Goal: Transaction & Acquisition: Obtain resource

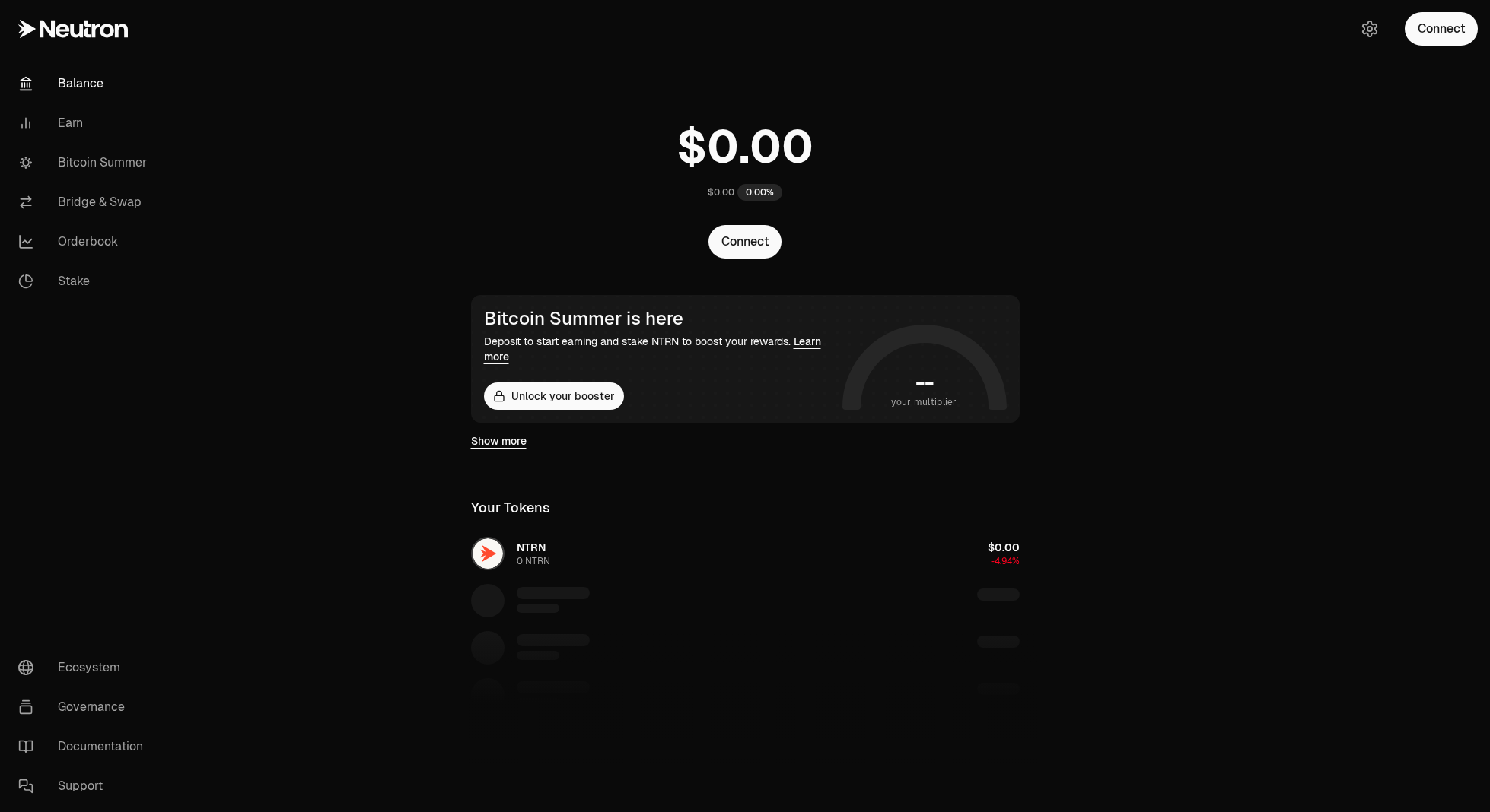
drag, startPoint x: 1234, startPoint y: 189, endPoint x: 1221, endPoint y: 189, distance: 13.0
click at [1234, 189] on main "$0.00 0.00% Connect Bitcoin Summer is here Deposit to start earning and stake N…" at bounding box center [830, 511] width 1319 height 1024
click at [1435, 26] on button "Connect" at bounding box center [1440, 29] width 73 height 34
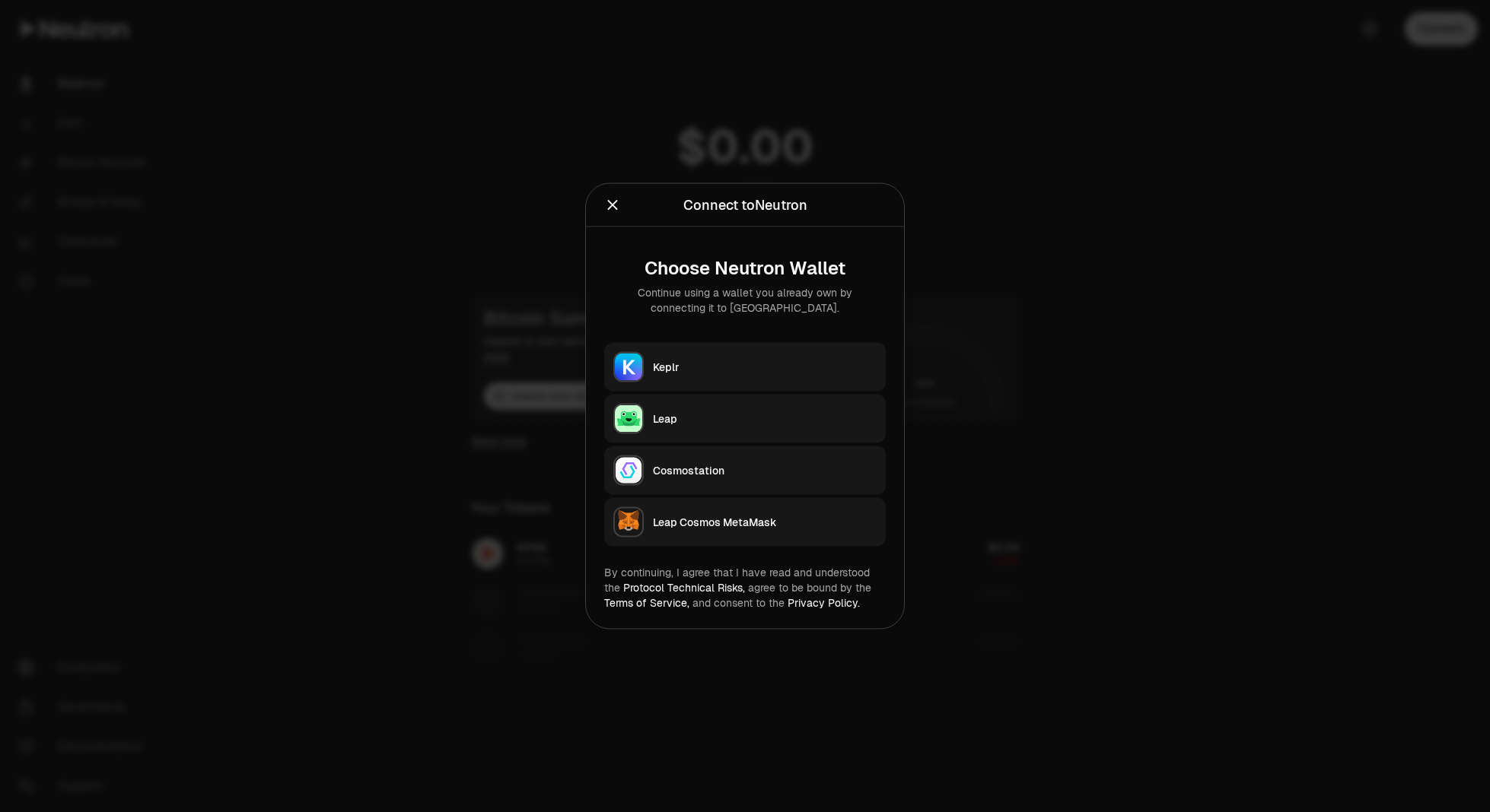
click at [721, 368] on div "Keplr" at bounding box center [764, 367] width 224 height 15
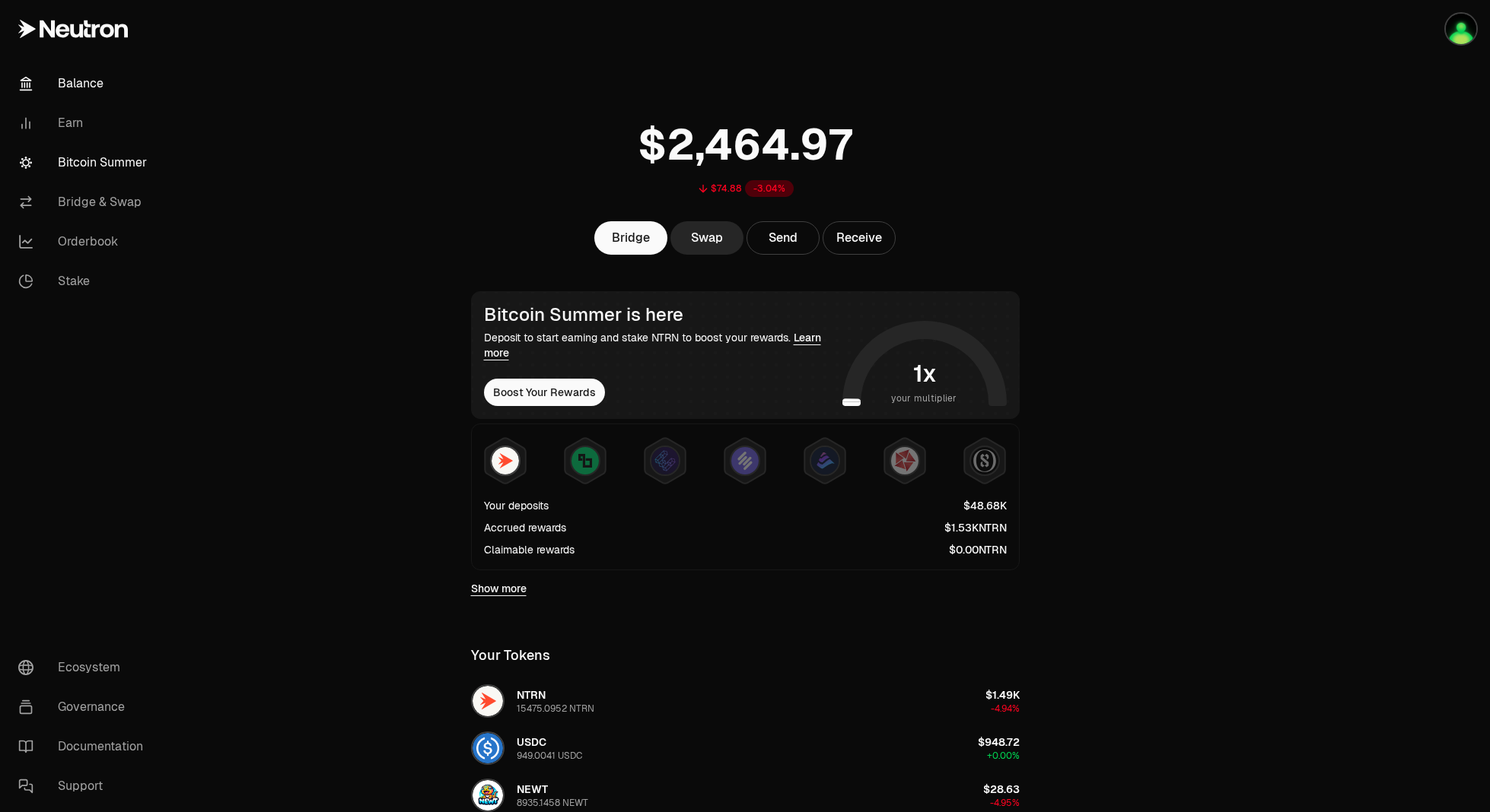
click at [98, 160] on link "Bitcoin Summer" at bounding box center [85, 162] width 158 height 39
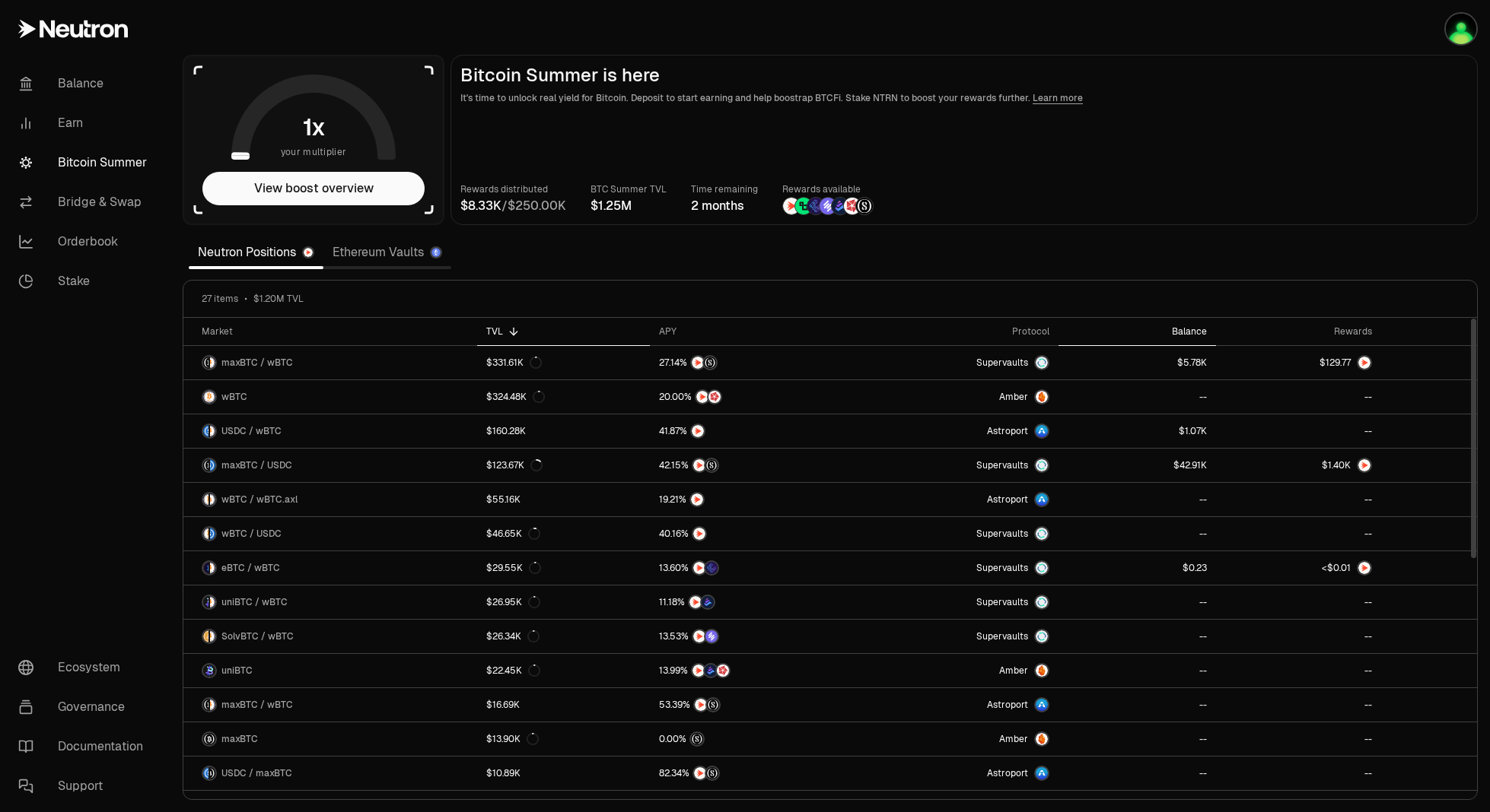
click at [1201, 325] on th "Balance" at bounding box center [1137, 332] width 157 height 28
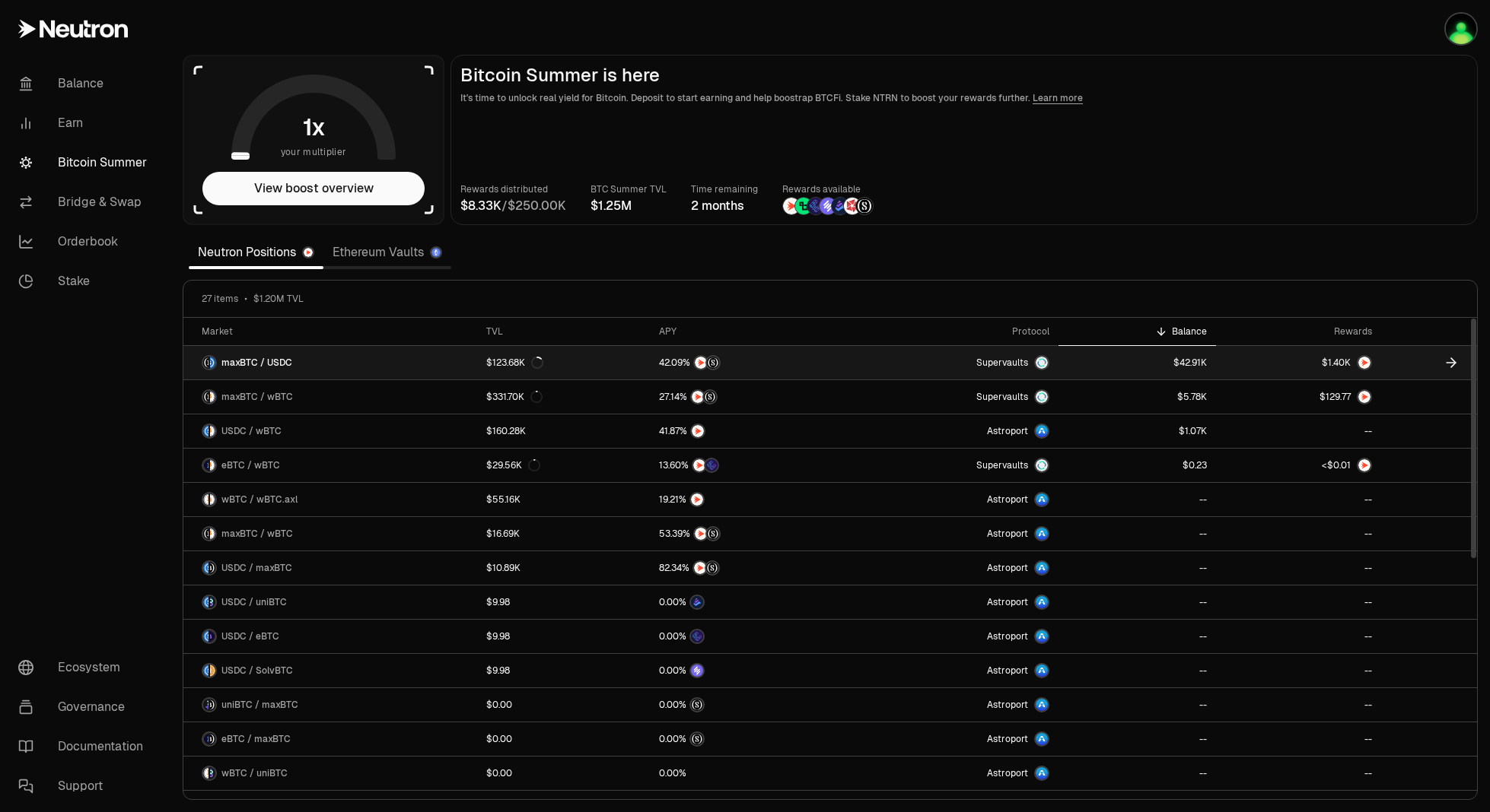
click at [872, 369] on link "Supervaults" at bounding box center [955, 363] width 206 height 34
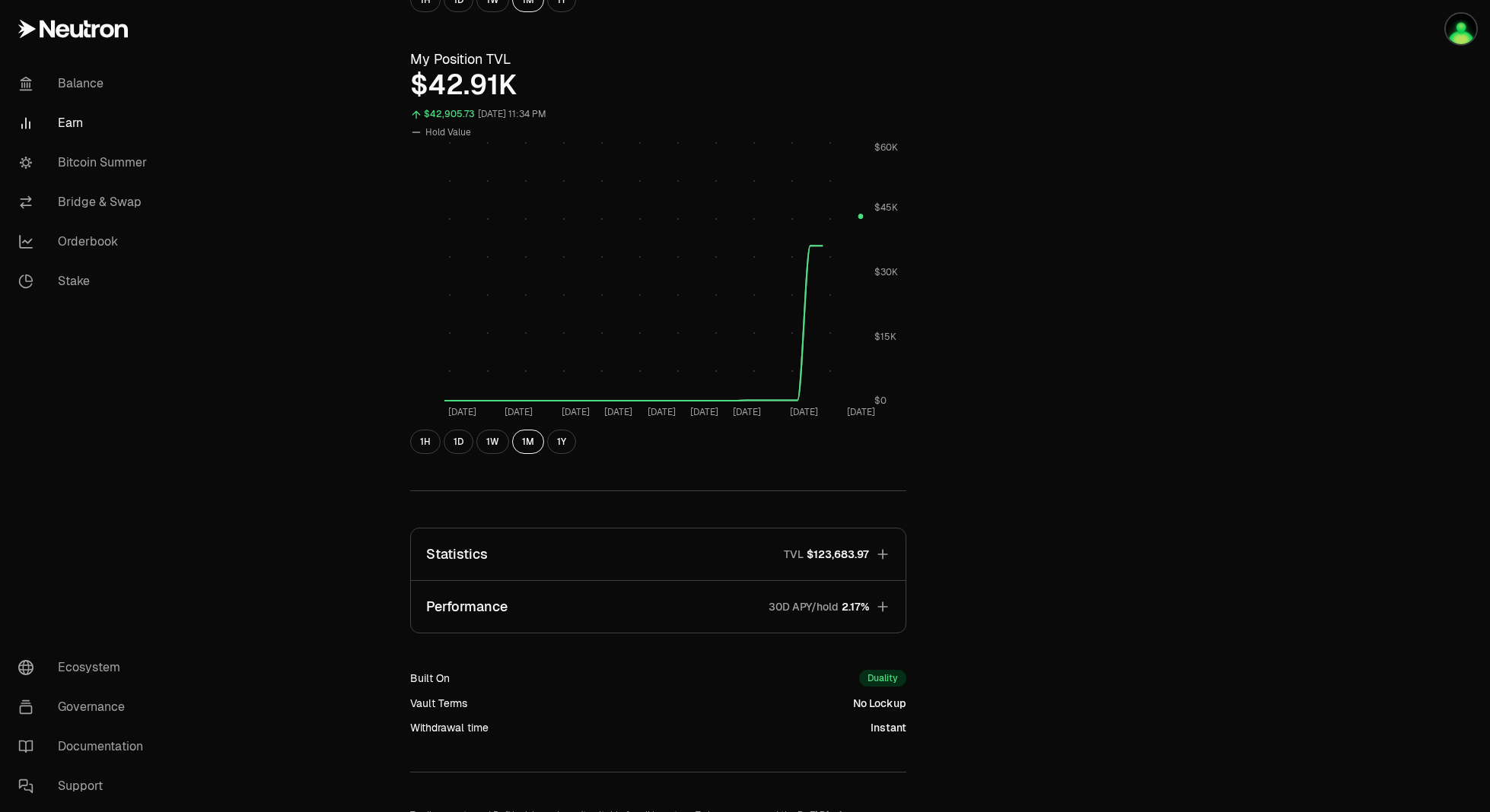
scroll to position [616, 0]
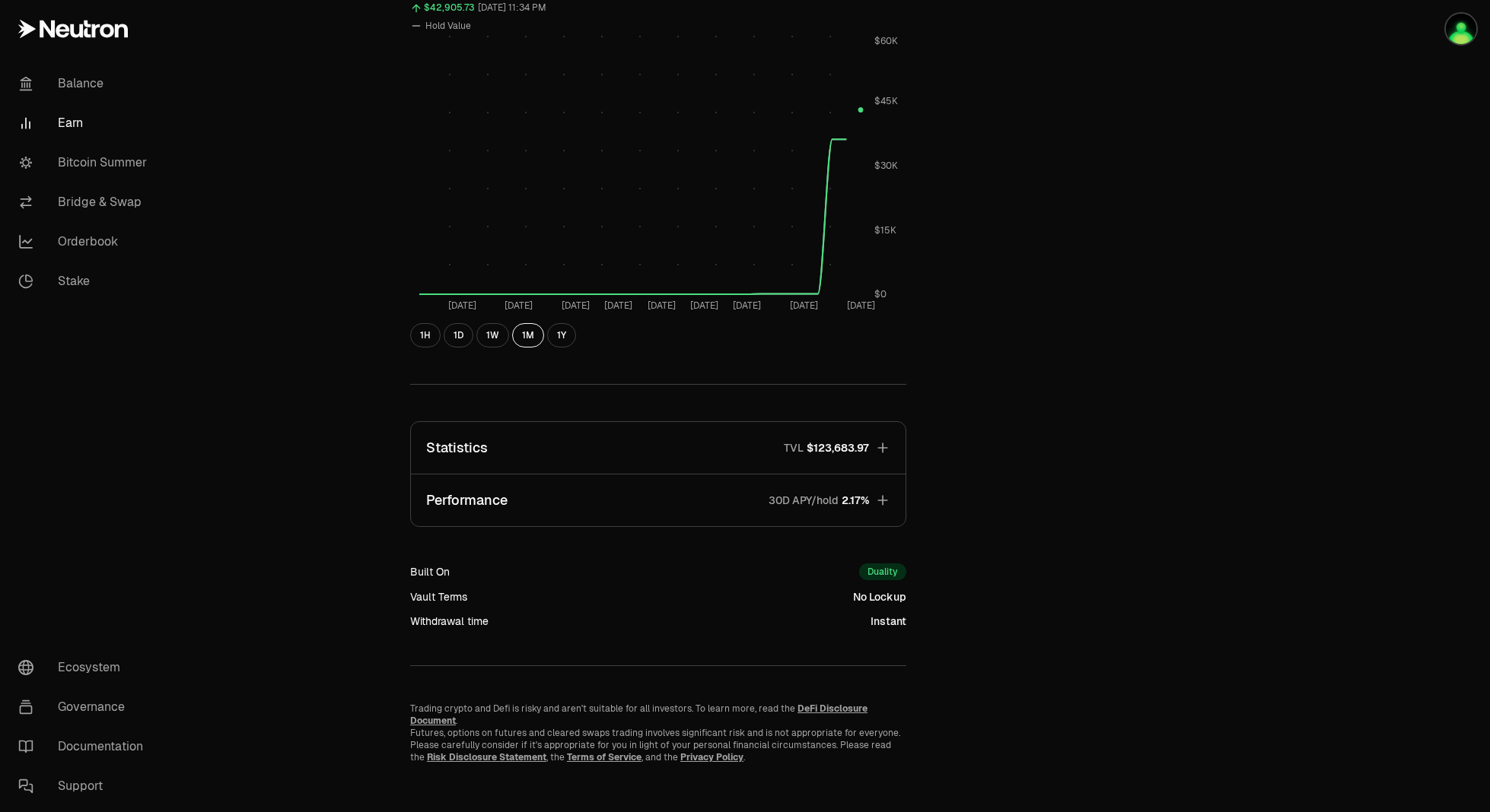
click at [748, 450] on button "Statistics TVL $123,683.97" at bounding box center [658, 448] width 495 height 52
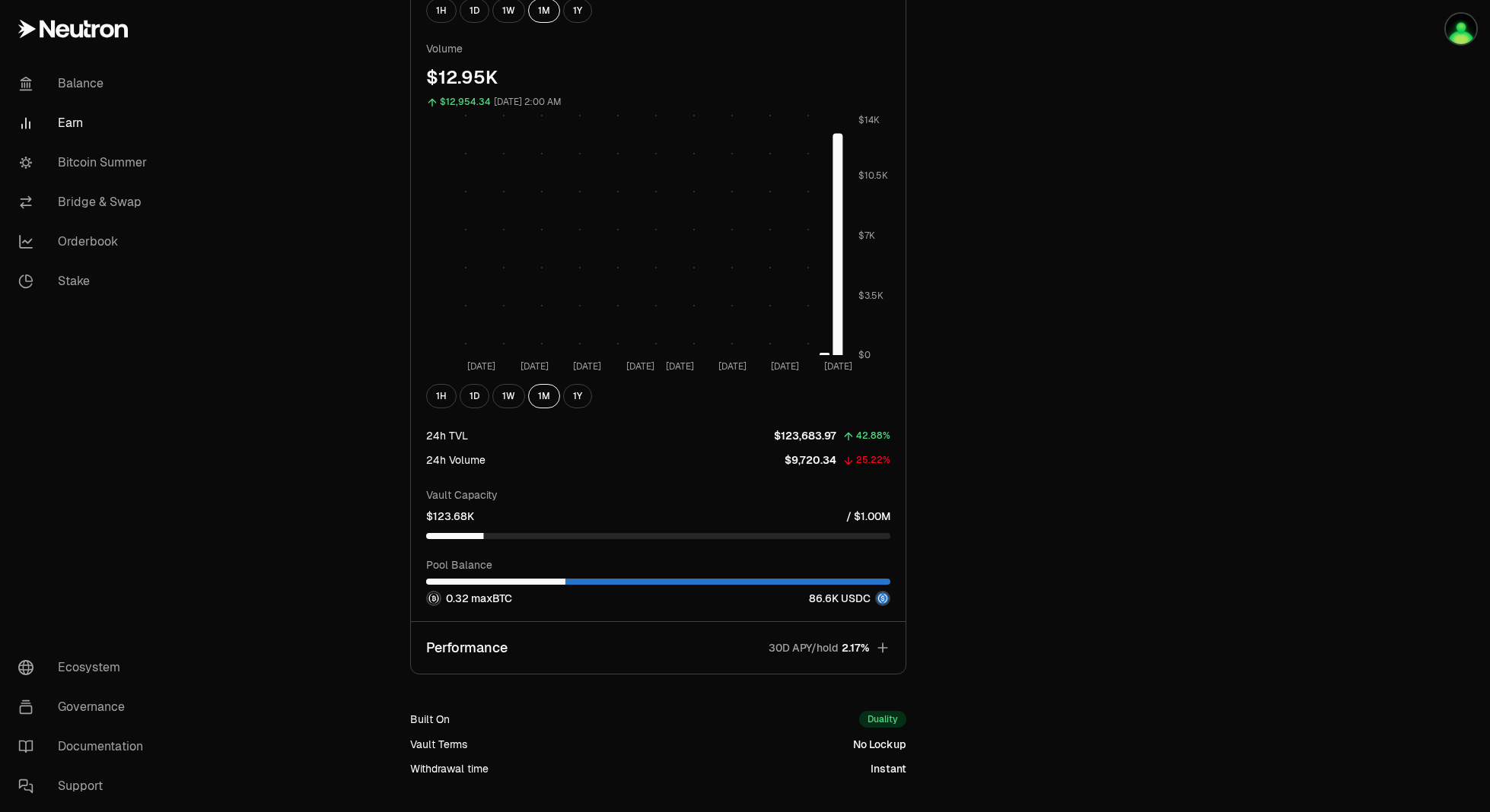
scroll to position [1453, 0]
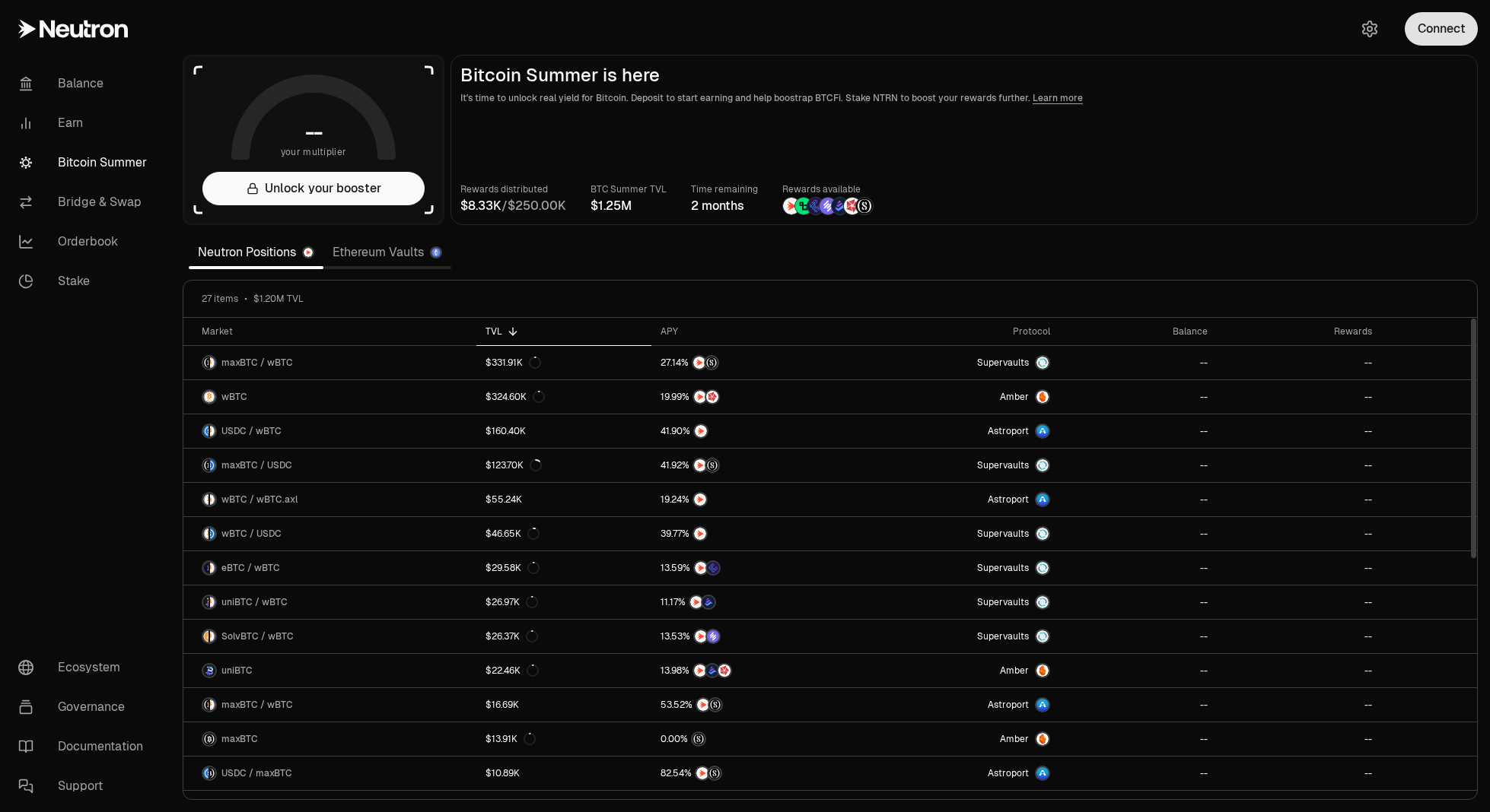
click at [1447, 26] on button "Connect" at bounding box center [1440, 29] width 73 height 34
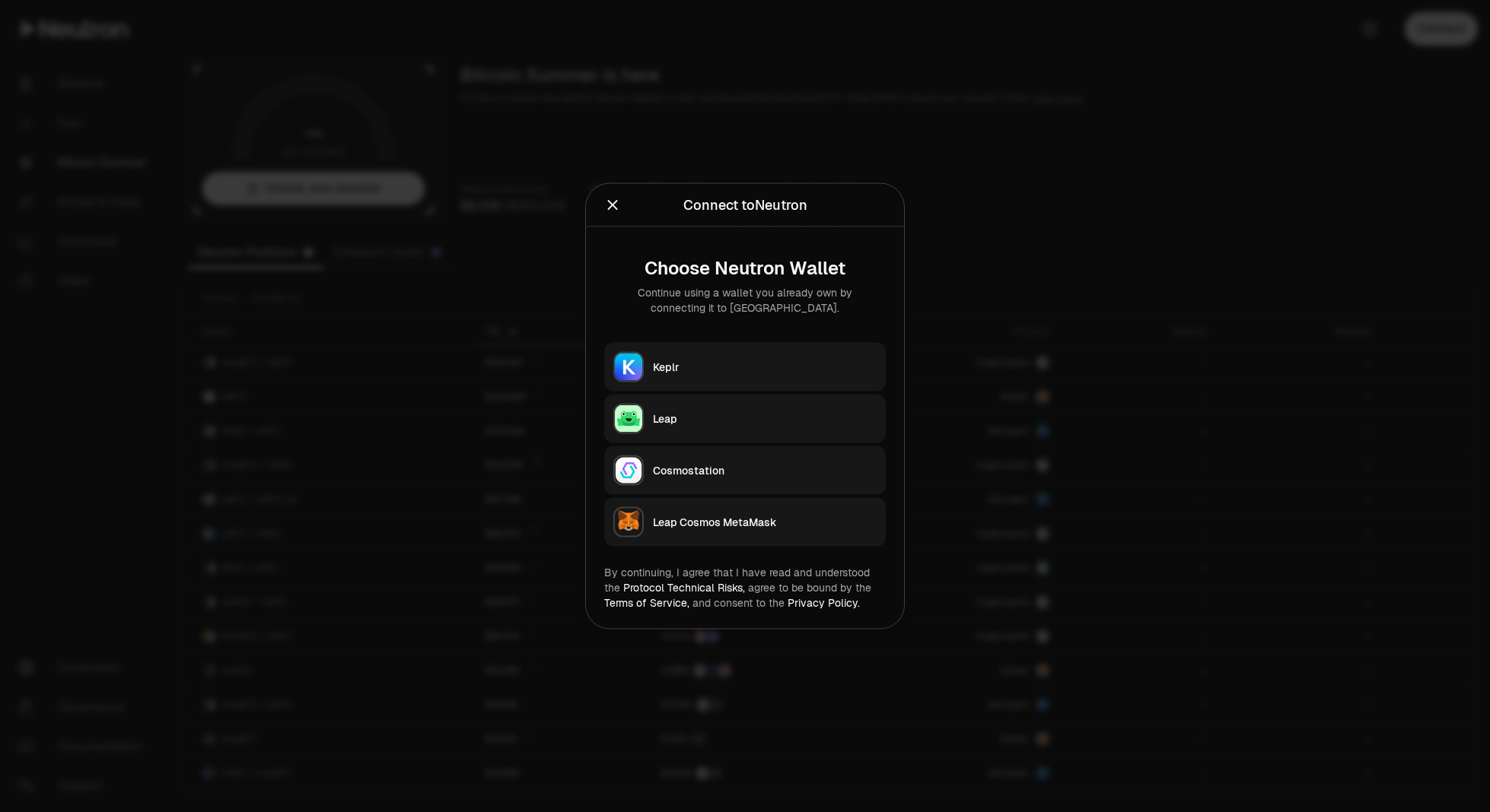
click at [737, 349] on button "Keplr" at bounding box center [744, 367] width 281 height 49
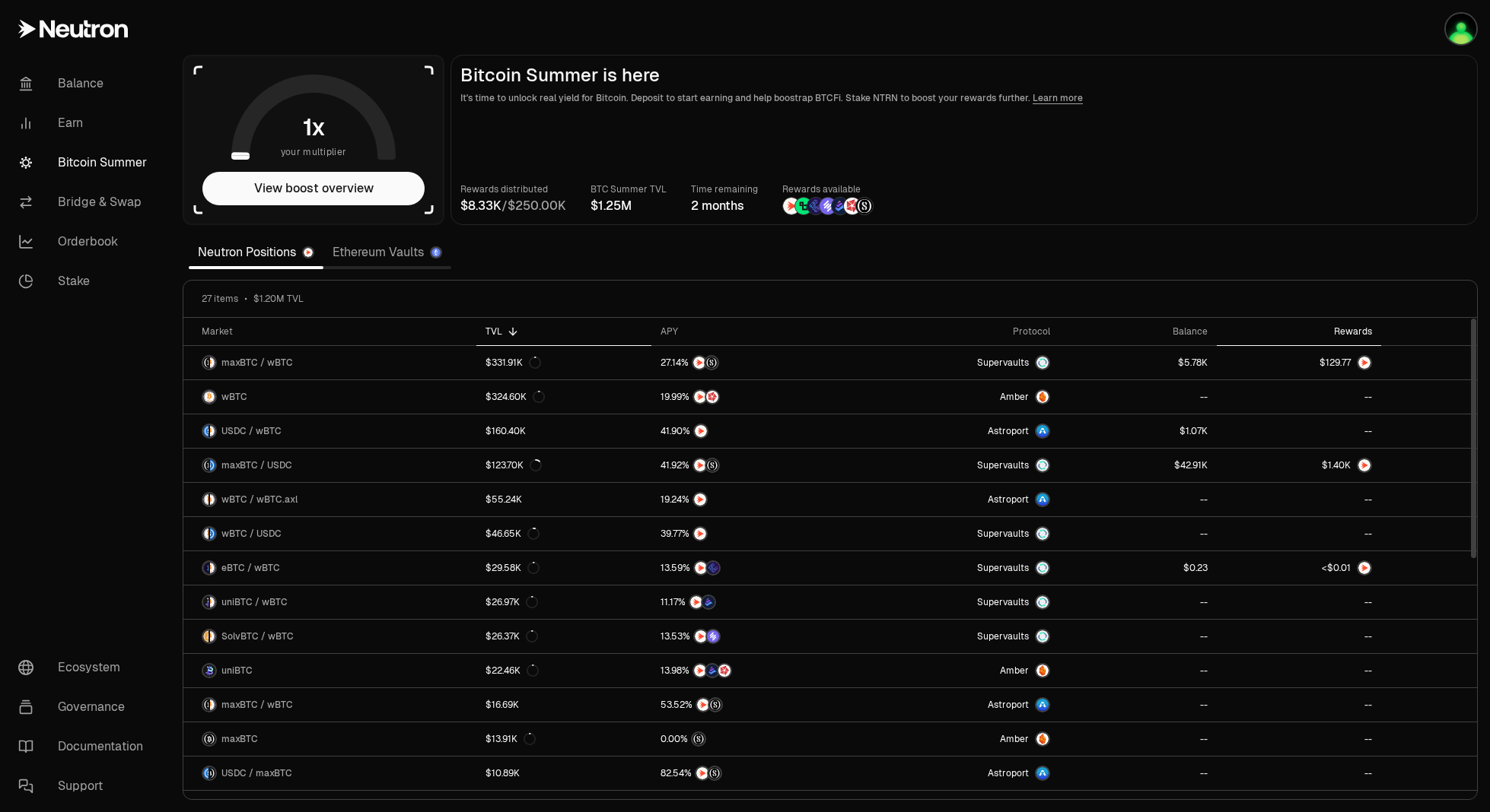
click at [1336, 329] on div "Rewards" at bounding box center [1299, 331] width 146 height 12
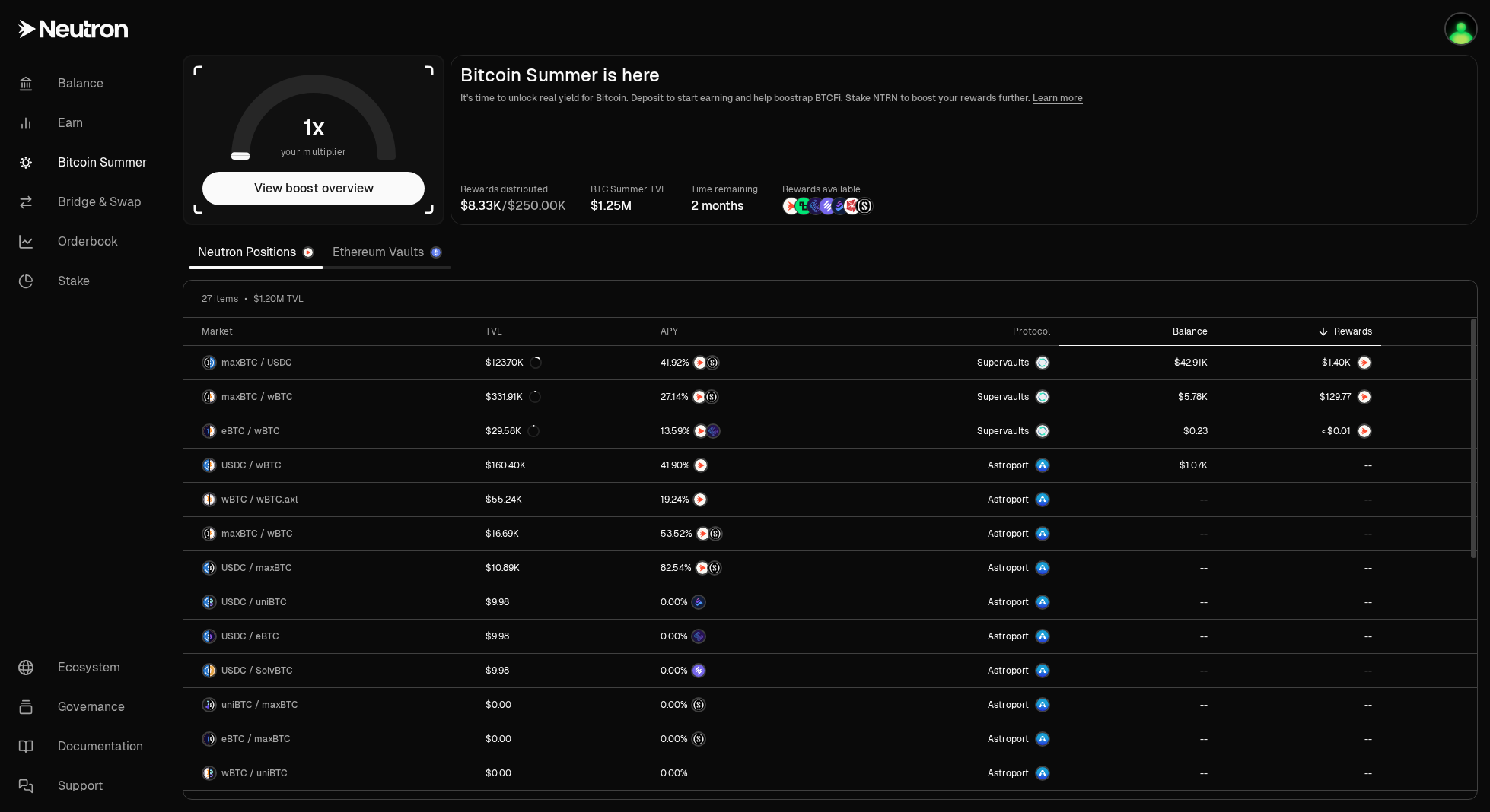
click at [1180, 334] on div "Balance" at bounding box center [1138, 331] width 140 height 12
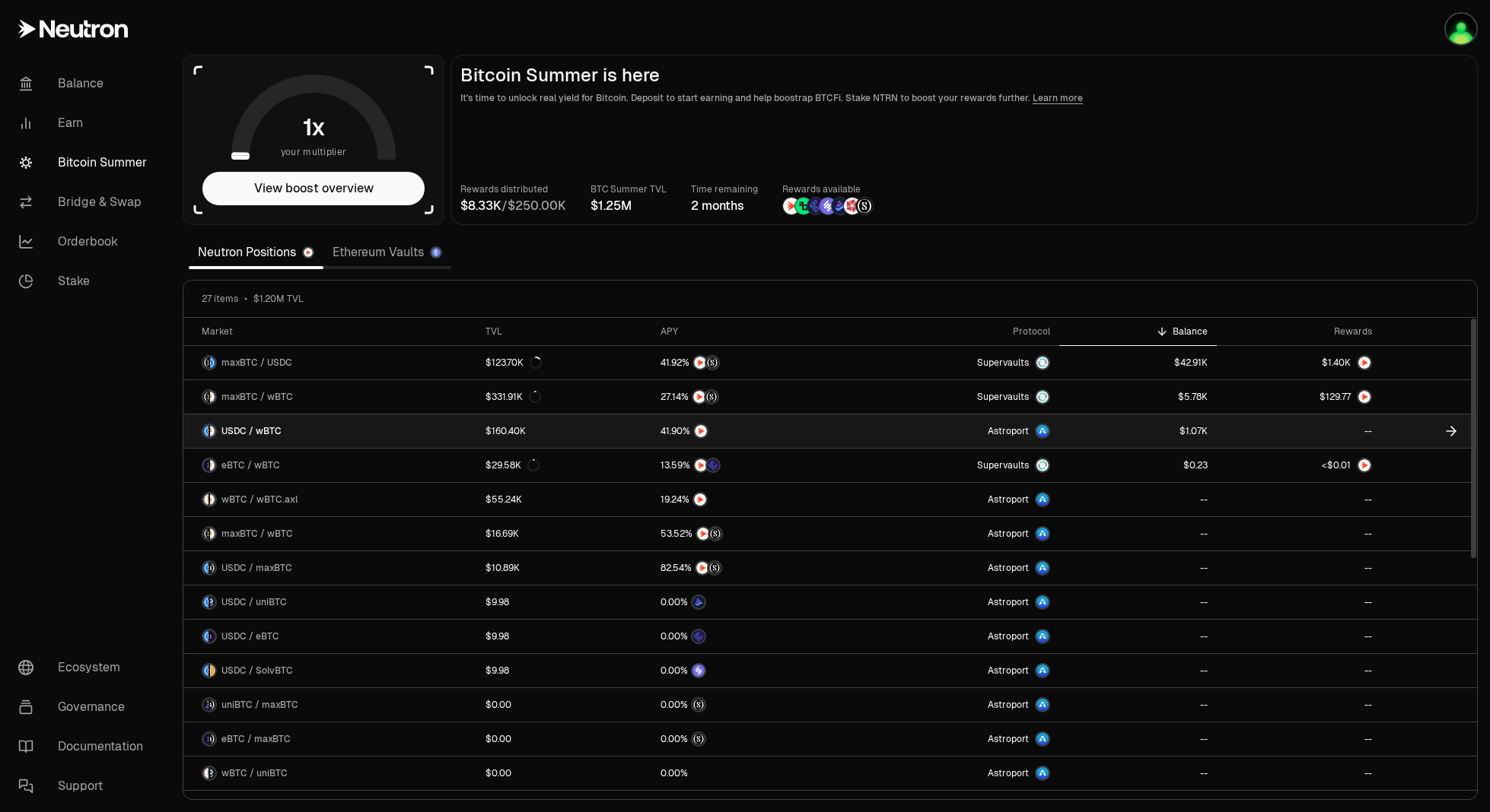
click at [464, 426] on link "USDC / wBTC" at bounding box center [330, 431] width 293 height 34
